Goal: Navigation & Orientation: Go to known website

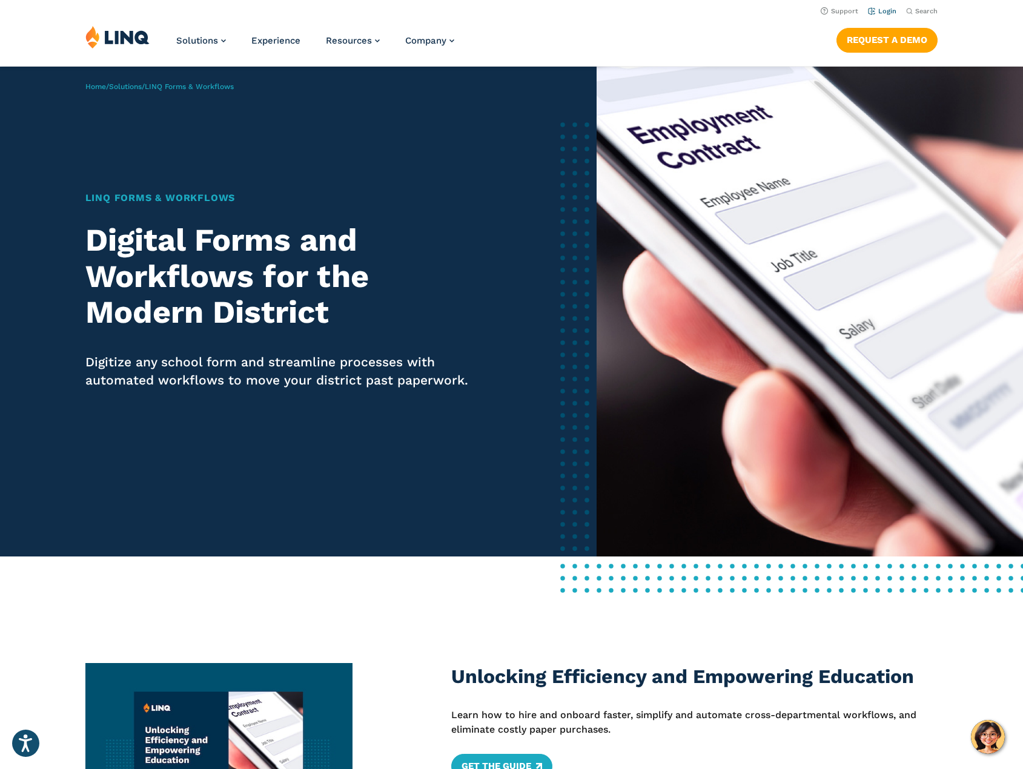
click at [880, 12] on link "Login" at bounding box center [882, 11] width 28 height 8
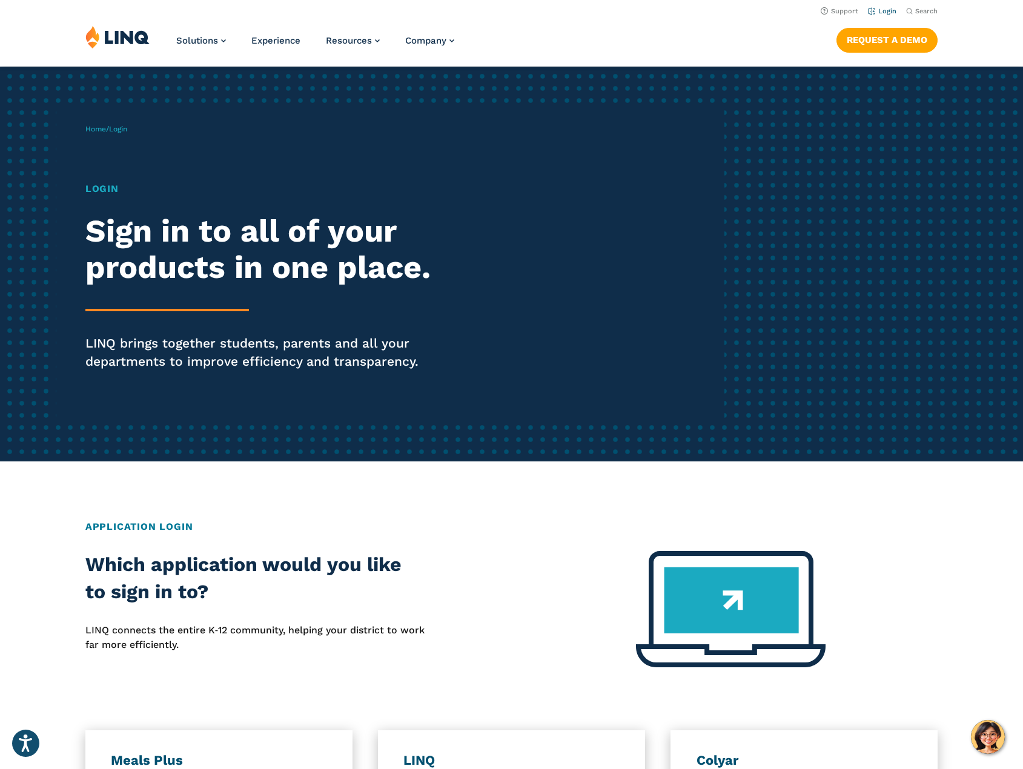
click at [888, 10] on link "Login" at bounding box center [882, 11] width 28 height 8
click at [102, 193] on h1 "Login" at bounding box center [282, 189] width 394 height 15
click at [117, 225] on h2 "Sign in to all of your products in one place." at bounding box center [282, 249] width 394 height 73
click at [102, 41] on img at bounding box center [117, 36] width 64 height 23
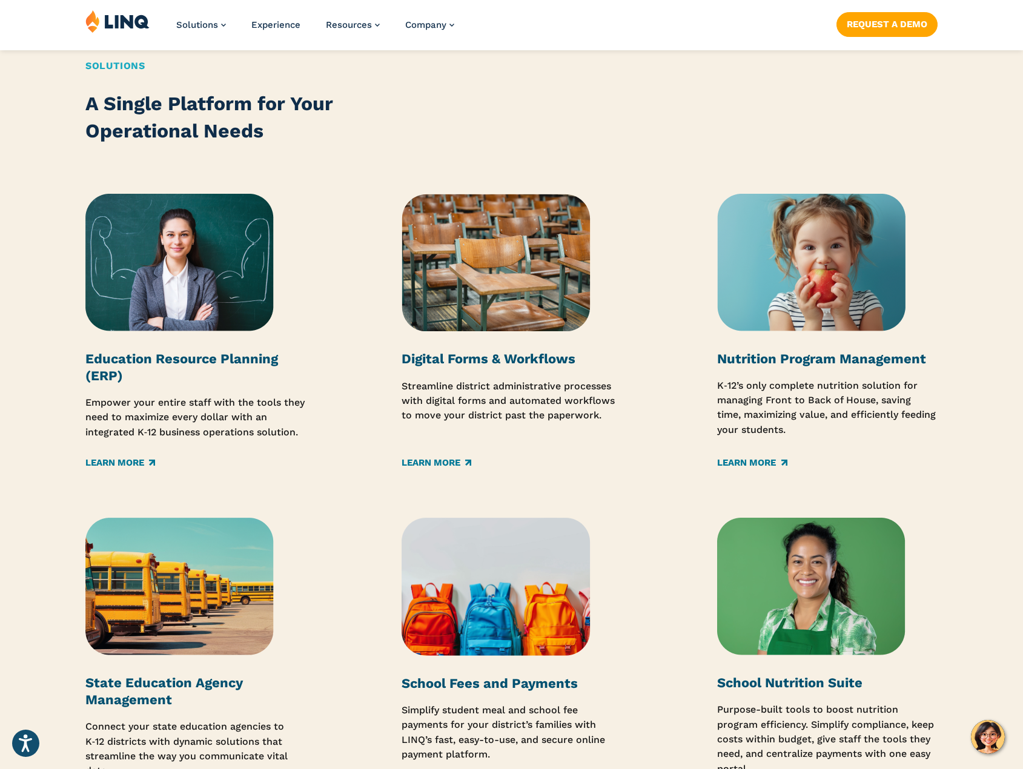
scroll to position [1756, 0]
